Goal: Information Seeking & Learning: Stay updated

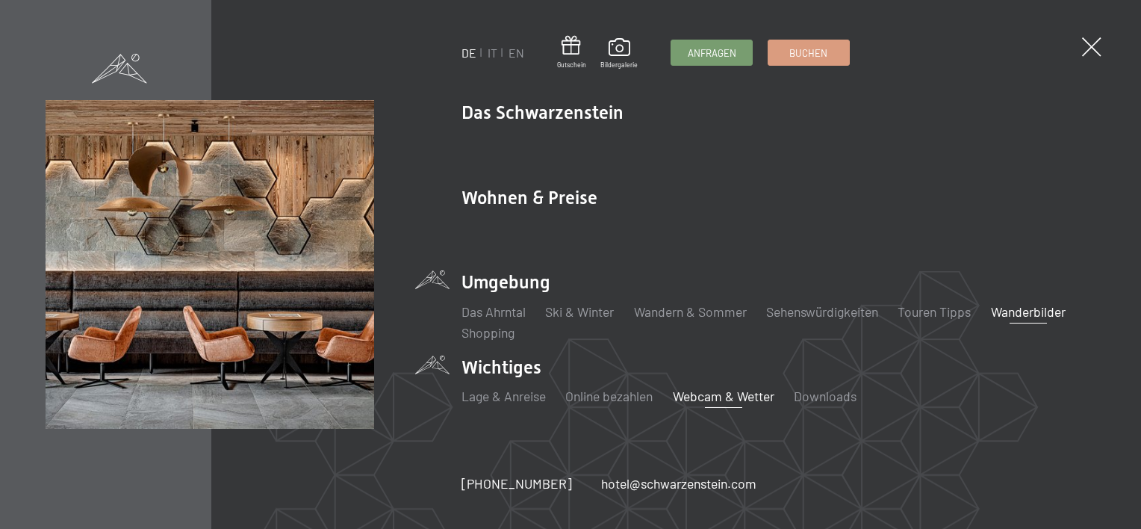
click at [714, 395] on link "Webcam & Wetter" at bounding box center [724, 395] width 102 height 16
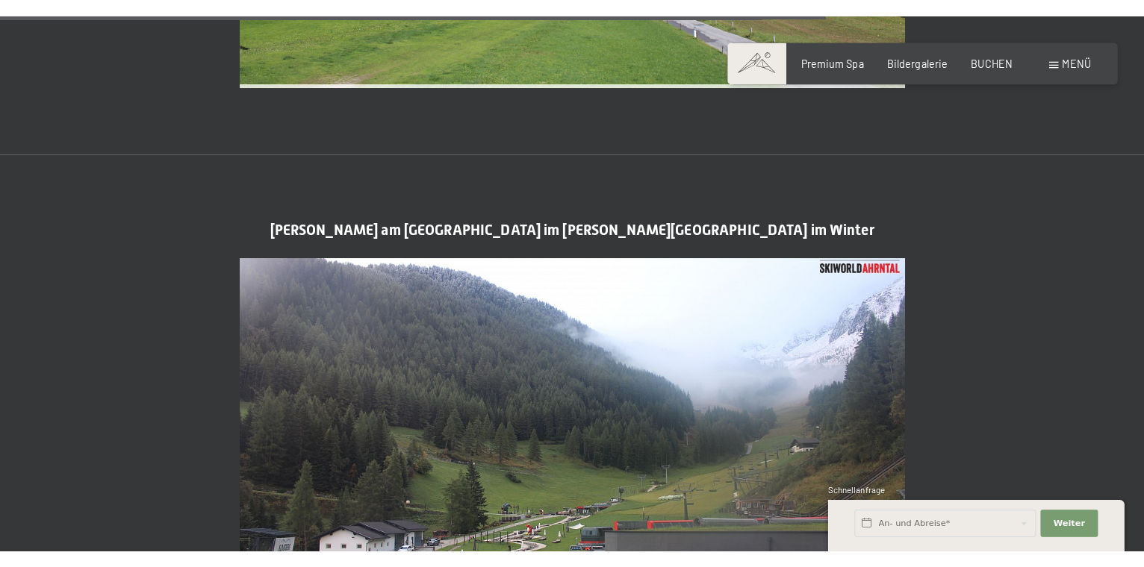
scroll to position [2986, 0]
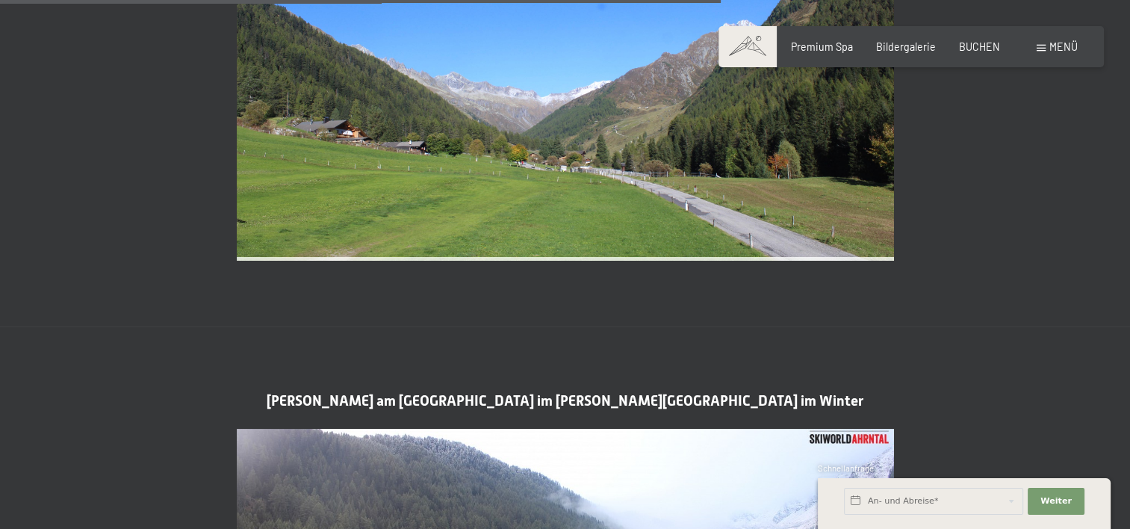
click at [1051, 46] on span "Menü" at bounding box center [1063, 46] width 28 height 13
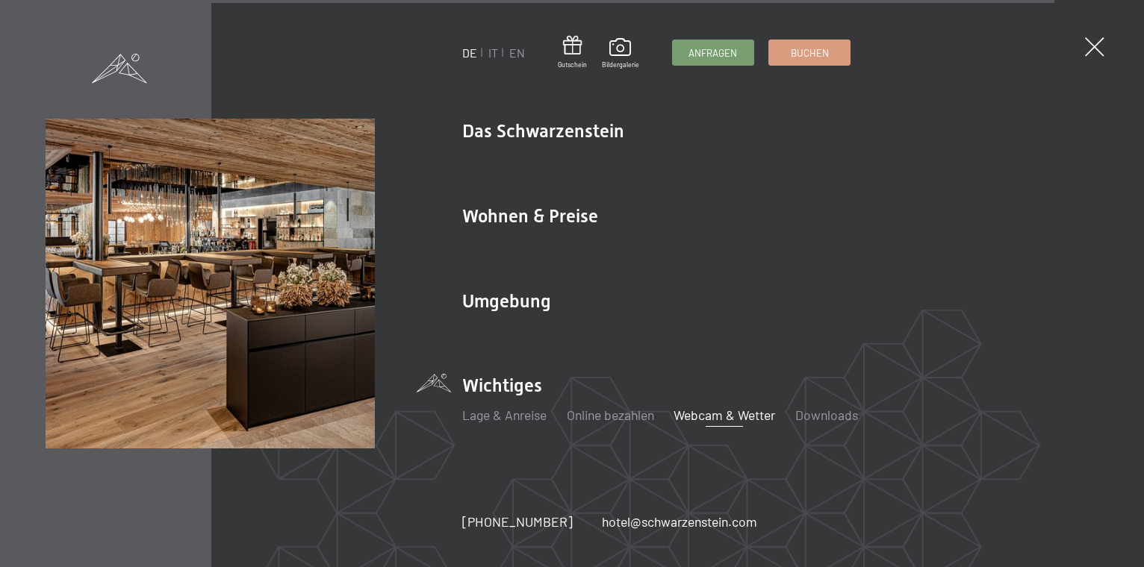
scroll to position [3451, 0]
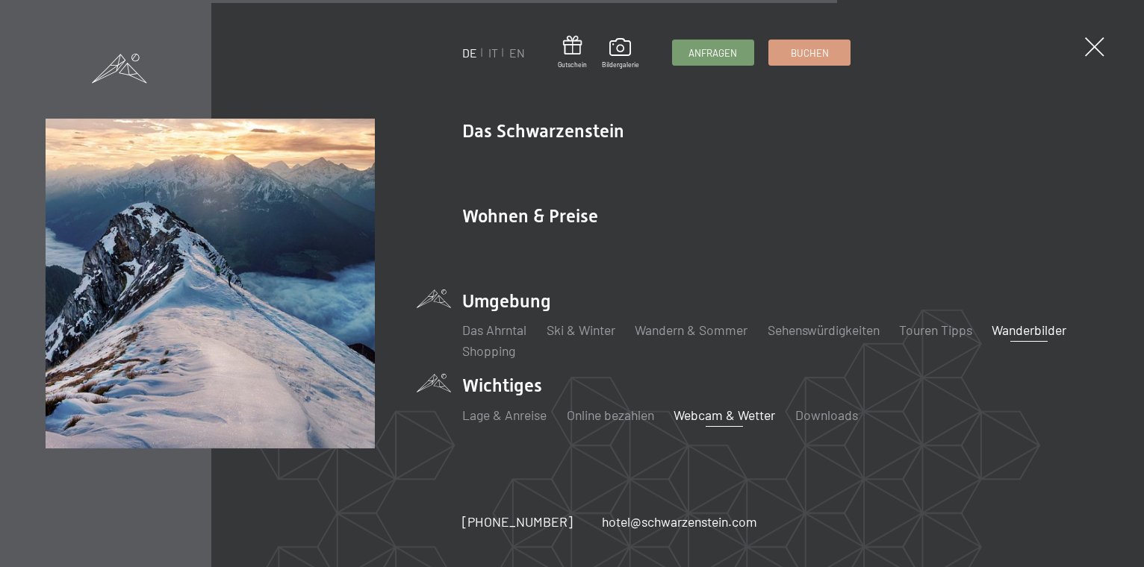
click at [1015, 330] on link "Wanderbilder" at bounding box center [1028, 330] width 75 height 16
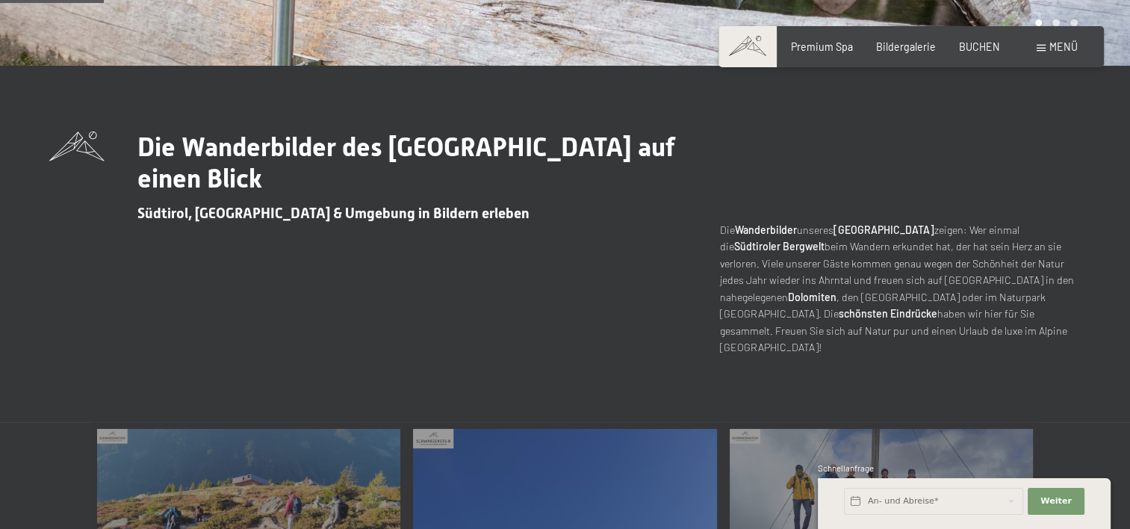
scroll to position [224, 0]
